Goal: Task Accomplishment & Management: Complete application form

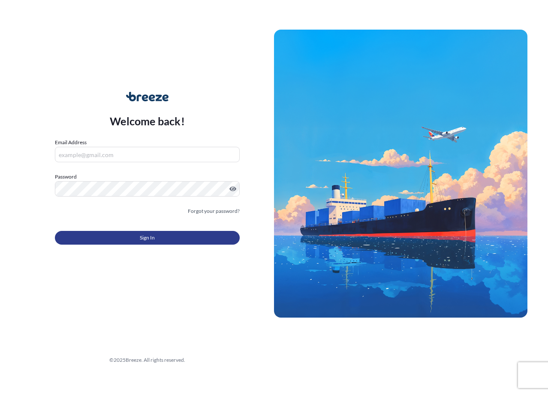
type input "[EMAIL_ADDRESS][DOMAIN_NAME]"
click at [169, 240] on button "Sign In" at bounding box center [147, 238] width 185 height 14
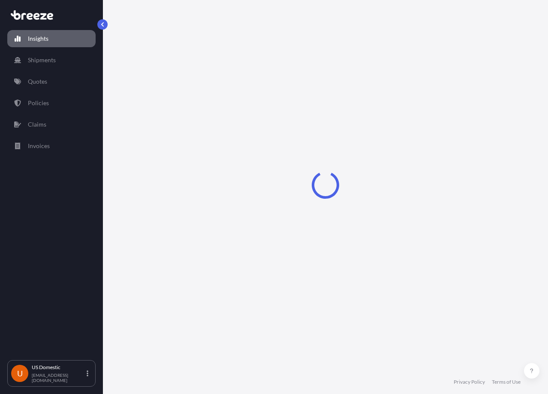
select select "2025"
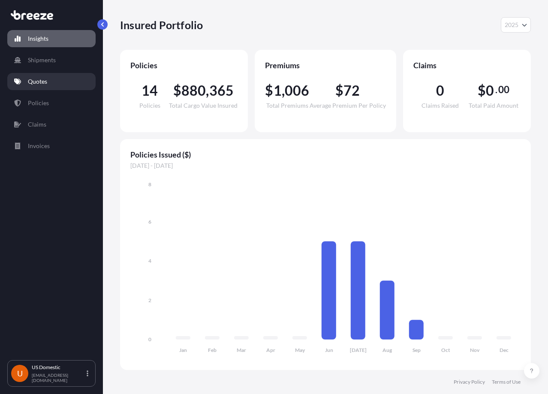
click at [39, 75] on link "Quotes" at bounding box center [51, 81] width 88 height 17
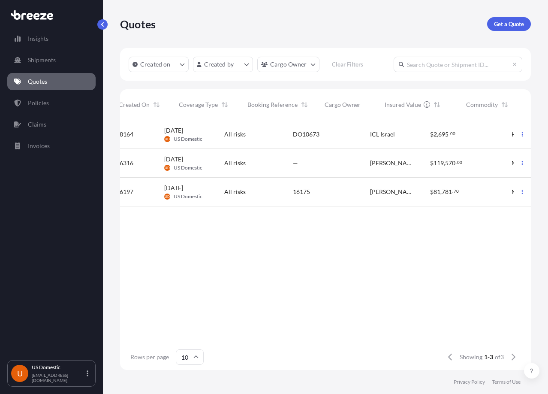
scroll to position [0, 314]
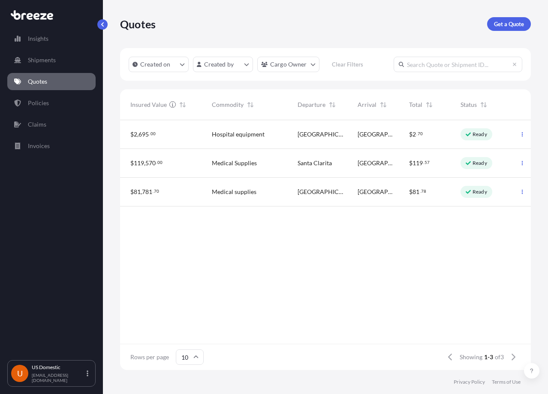
click at [331, 143] on div "[GEOGRAPHIC_DATA]" at bounding box center [321, 134] width 60 height 29
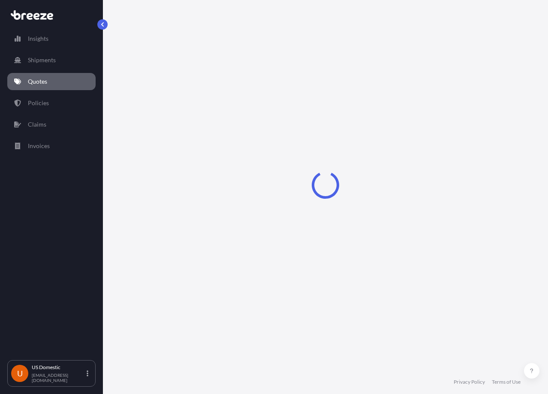
select select "Road"
select select "1"
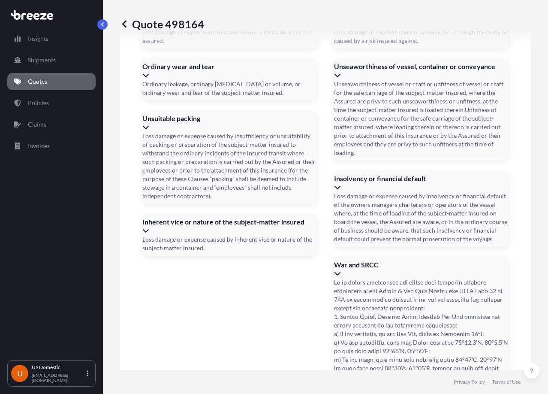
scroll to position [1833, 0]
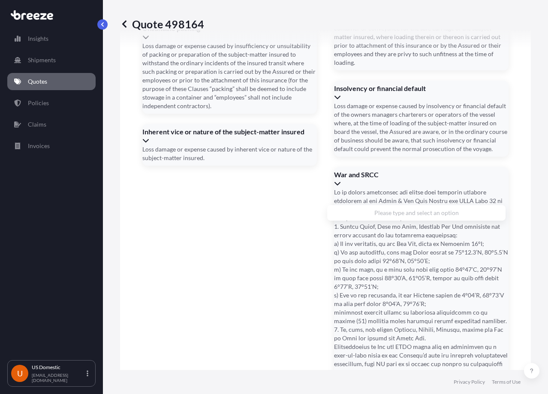
paste input "[STREET_ADDRESS][US_STATE]"
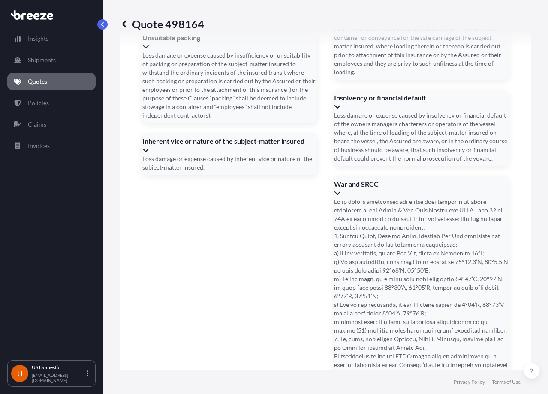
scroll to position [1842, 0]
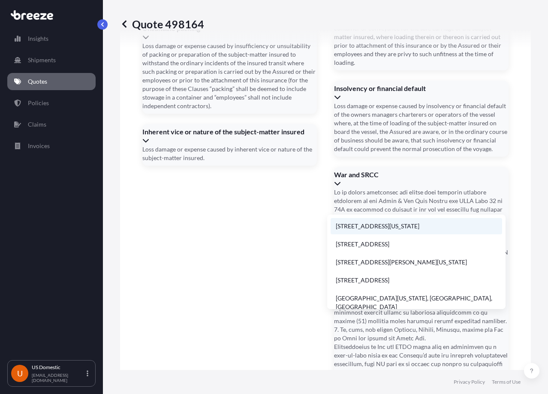
click at [395, 226] on li "[STREET_ADDRESS][US_STATE]" at bounding box center [417, 226] width 172 height 16
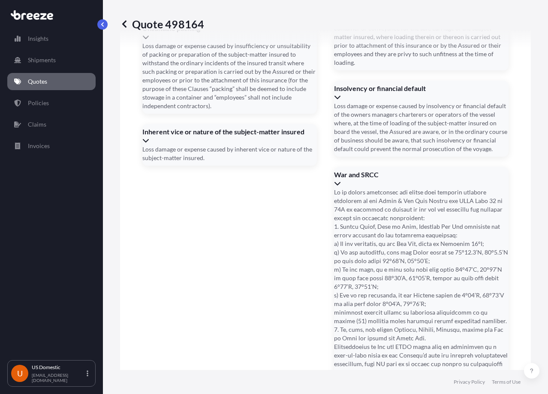
type input "[STREET_ADDRESS][US_STATE]"
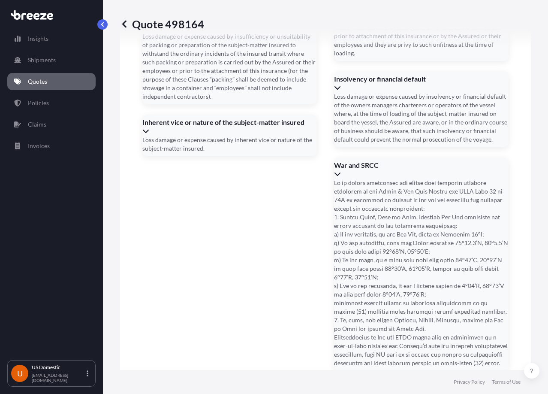
scroll to position [1833, 0]
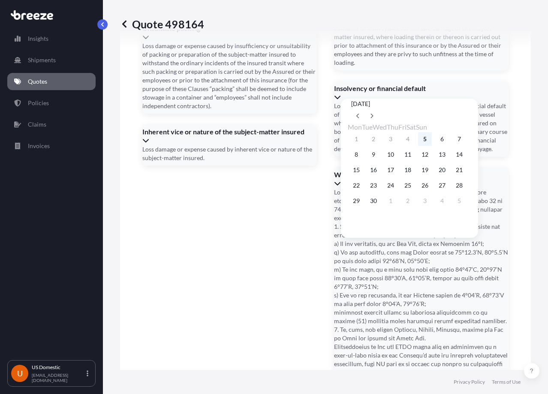
click at [432, 139] on button "5" at bounding box center [425, 139] width 14 height 14
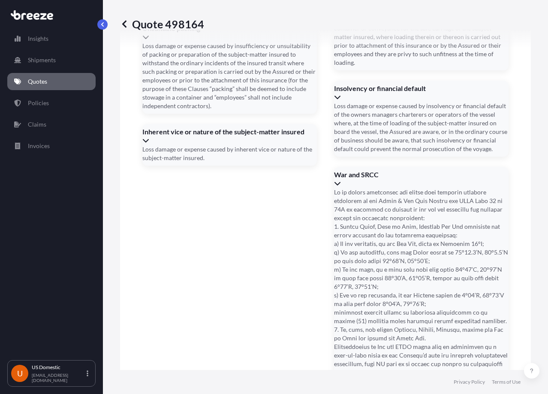
type input "[DATE]"
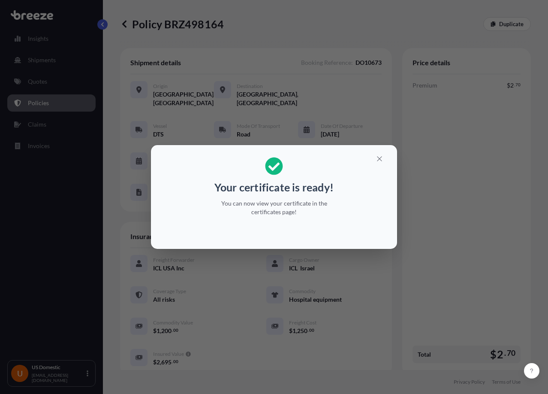
click at [548, 0] on html "Insights Shipments Quotes Policies Claims Invoices U [GEOGRAPHIC_DATA] Domestic…" at bounding box center [274, 197] width 548 height 394
click at [378, 160] on icon "button" at bounding box center [380, 159] width 8 height 8
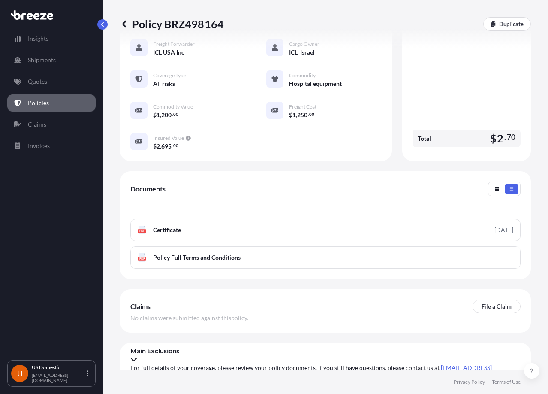
scroll to position [216, 0]
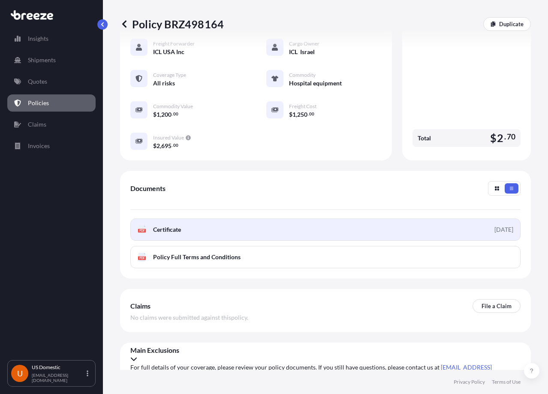
click at [471, 224] on link "PDF Certificate [DATE]" at bounding box center [325, 229] width 390 height 22
